Goal: Task Accomplishment & Management: Use online tool/utility

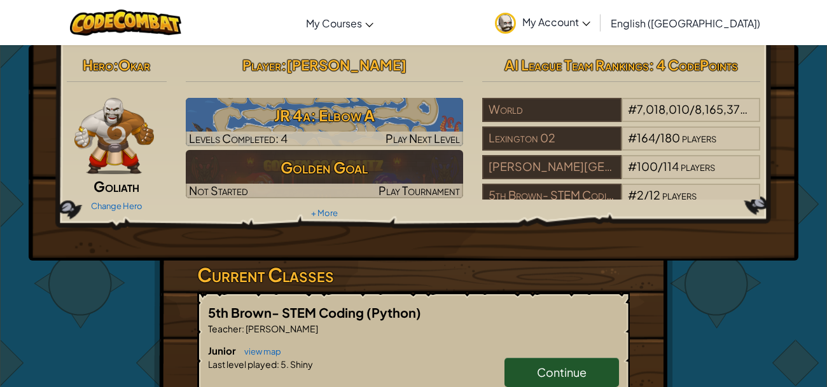
click at [425, 214] on div "Player : Elijah G JR 4a: Elbow A Levels Completed: 4 Play Next Level Golden Goa…" at bounding box center [324, 137] width 297 height 171
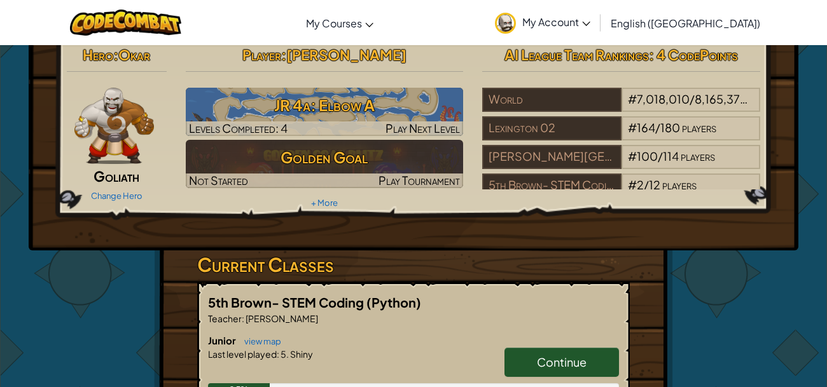
scroll to position [12, 0]
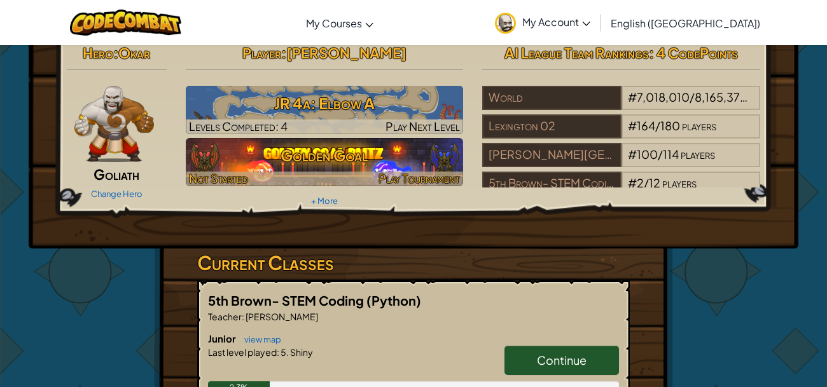
click at [434, 179] on span "Play Tournament" at bounding box center [418, 178] width 81 height 15
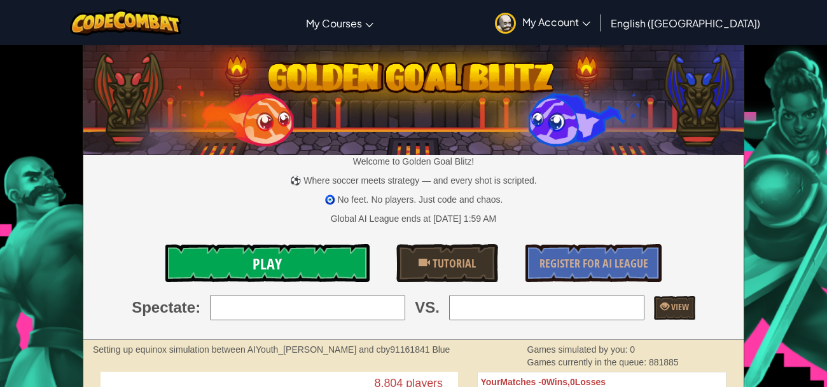
click at [328, 272] on link "Play" at bounding box center [266, 263] width 203 height 38
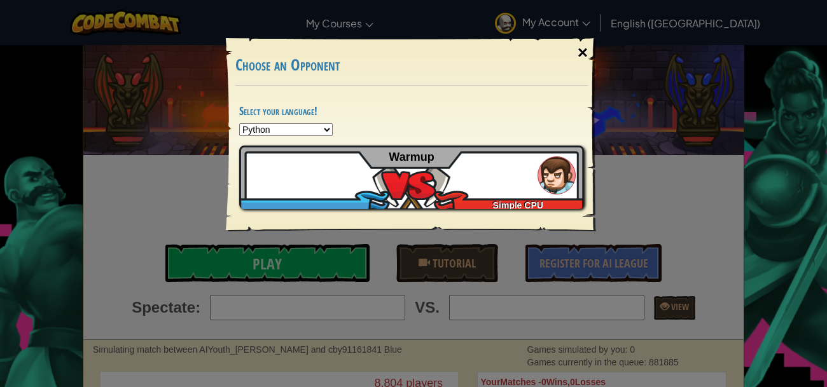
click at [581, 63] on div "×" at bounding box center [582, 52] width 29 height 37
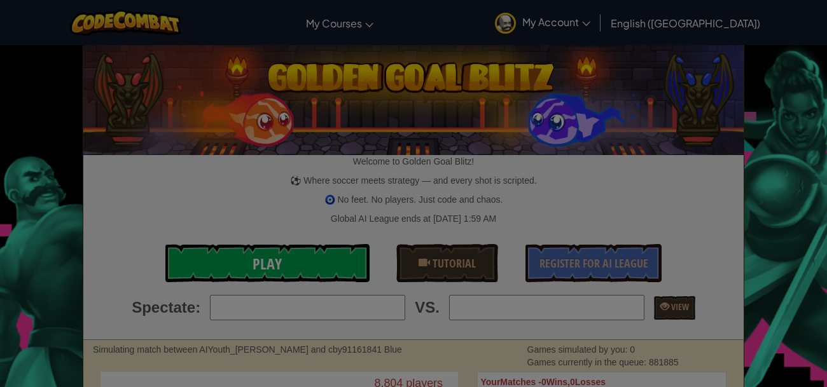
click at [341, 262] on link "Play" at bounding box center [266, 263] width 203 height 38
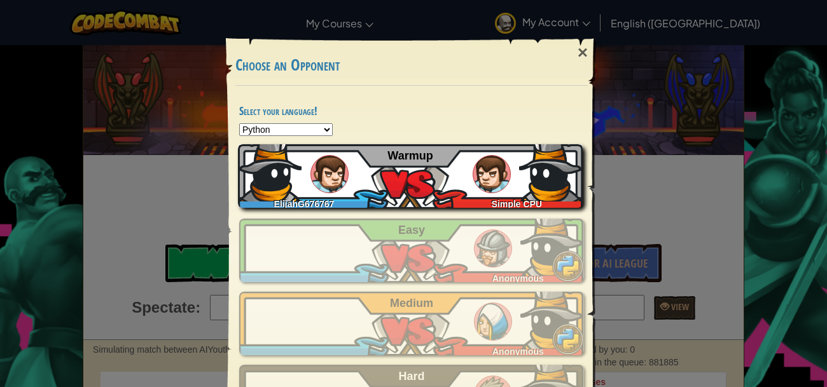
click at [455, 200] on div "Simple CPU" at bounding box center [513, 201] width 138 height 13
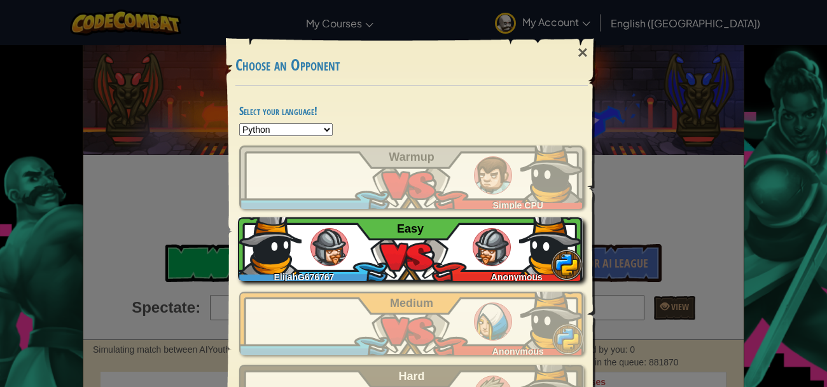
click at [469, 219] on div "ElijahG676767 Anonymous Easy" at bounding box center [410, 249] width 345 height 64
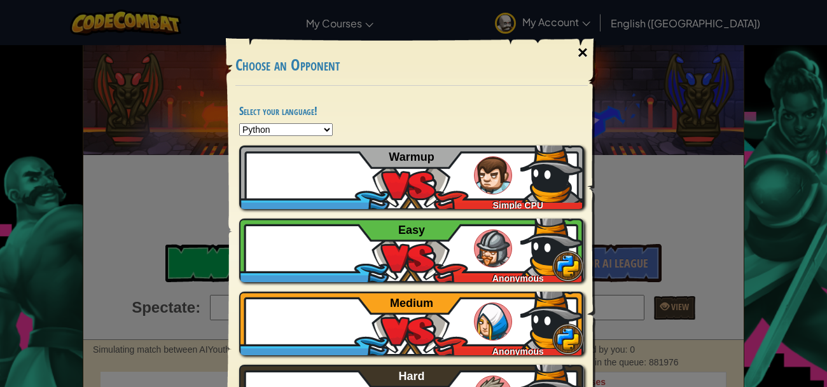
click at [588, 51] on div "×" at bounding box center [582, 52] width 29 height 37
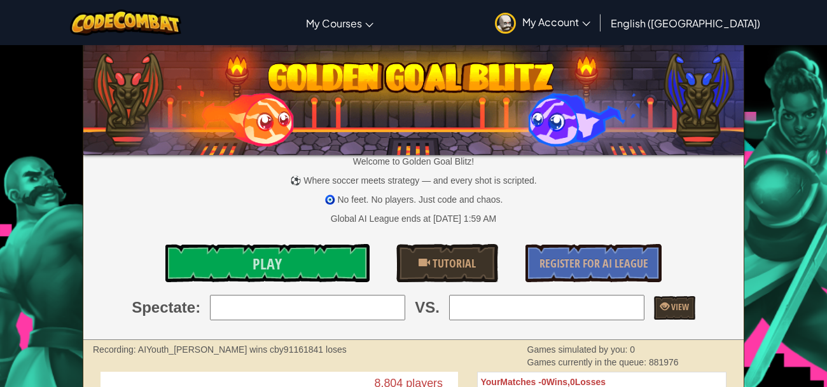
click at [666, 194] on p "🧿 No feet. No players. Just code and chaos." at bounding box center [413, 199] width 660 height 13
click at [669, 101] on img at bounding box center [413, 97] width 660 height 115
click at [409, 50] on img at bounding box center [413, 97] width 660 height 115
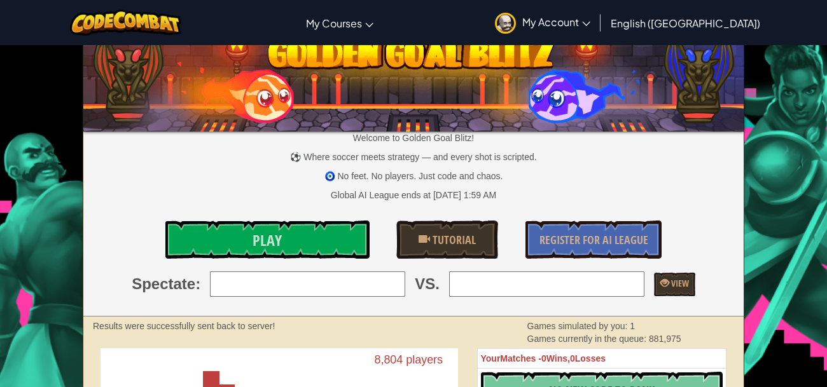
scroll to position [34, 0]
